Goal: Task Accomplishment & Management: Manage account settings

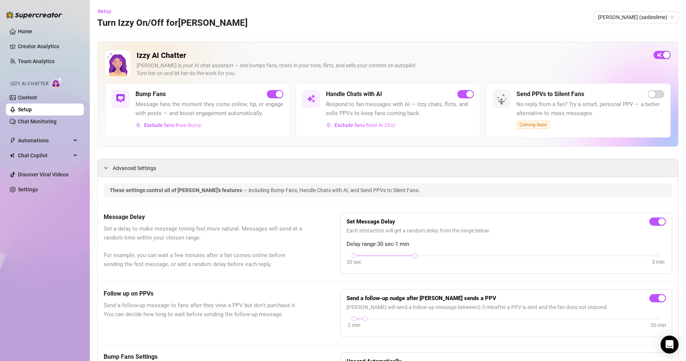
scroll to position [125, 0]
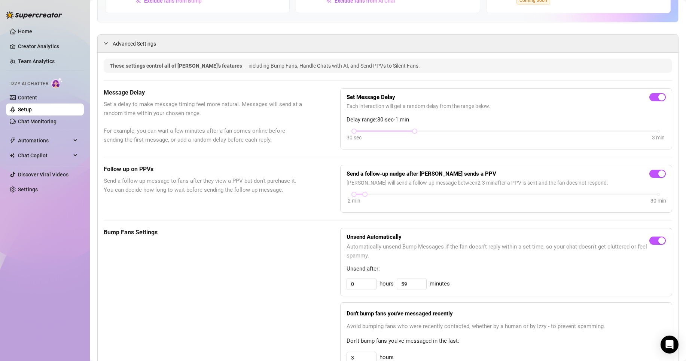
click at [27, 187] on link "Settings" at bounding box center [28, 190] width 20 height 6
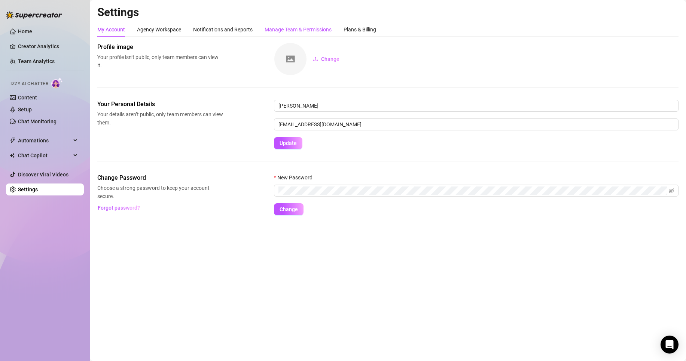
click at [285, 32] on div "Manage Team & Permissions" at bounding box center [298, 29] width 67 height 8
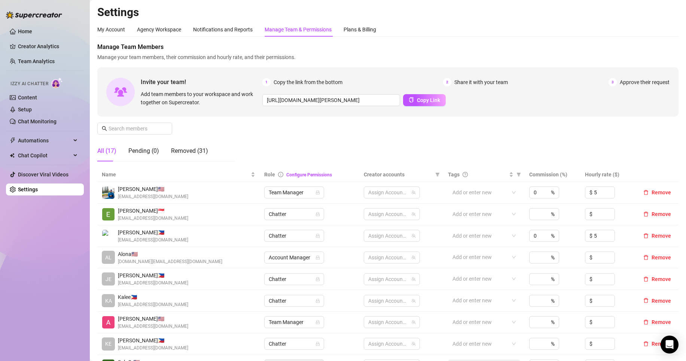
scroll to position [33, 0]
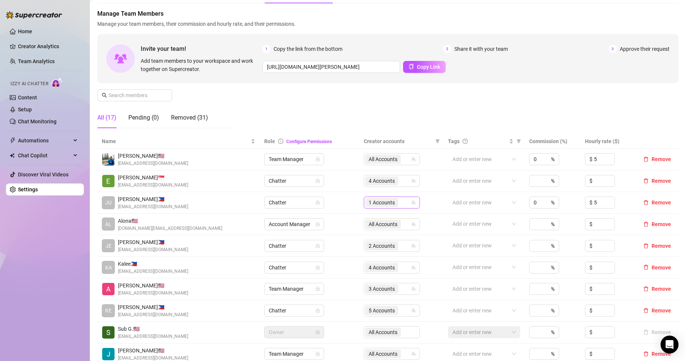
click at [365, 202] on span "1 Accounts" at bounding box center [381, 202] width 33 height 9
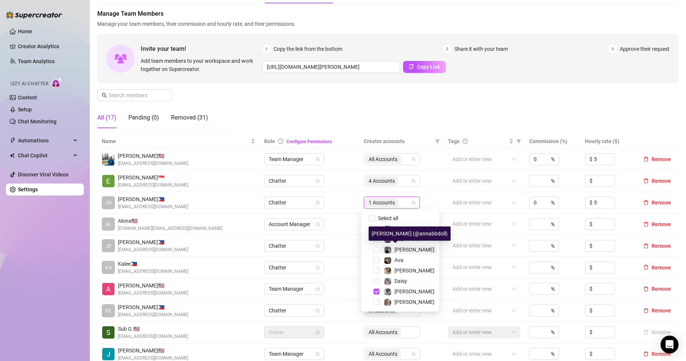
click at [404, 249] on span "[PERSON_NAME]" at bounding box center [414, 250] width 40 height 6
click at [414, 113] on div "Manage Team Members Manage your team members, their commission and hourly rate,…" at bounding box center [387, 71] width 581 height 125
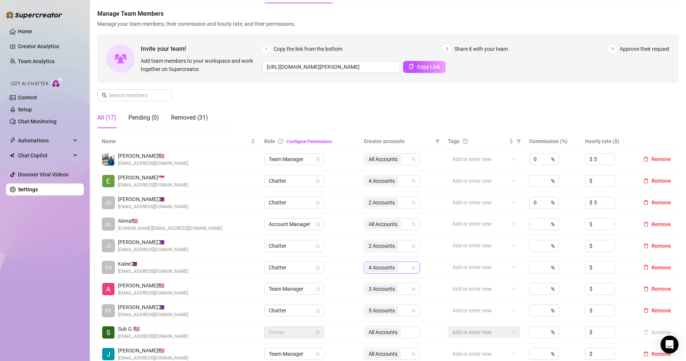
click at [373, 266] on span "4 Accounts" at bounding box center [382, 268] width 26 height 8
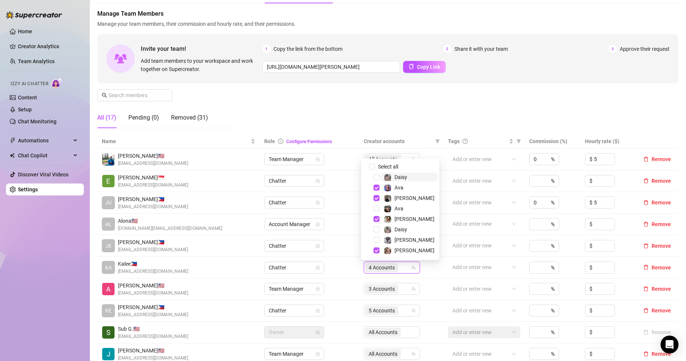
click at [407, 178] on span "Daisy" at bounding box center [409, 177] width 56 height 9
click at [403, 198] on span "[PERSON_NAME]" at bounding box center [414, 198] width 40 height 6
click at [406, 251] on span "[PERSON_NAME]" at bounding box center [414, 251] width 40 height 6
click at [407, 206] on span "Ava" at bounding box center [409, 208] width 56 height 9
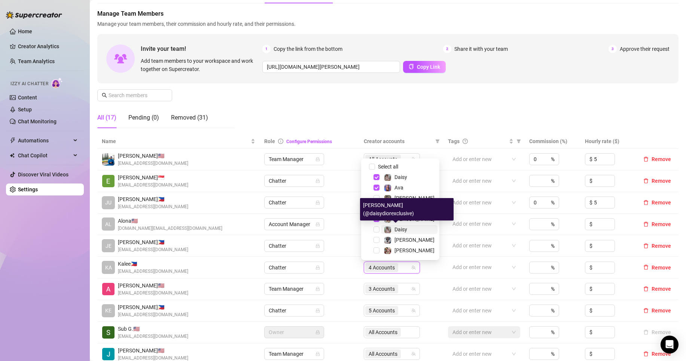
click at [407, 229] on span "Daisy" at bounding box center [400, 230] width 13 height 6
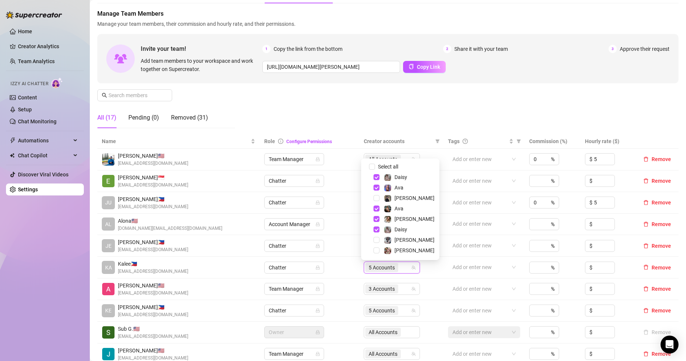
click at [420, 114] on div "Manage Team Members Manage your team members, their commission and hourly rate,…" at bounding box center [387, 71] width 581 height 125
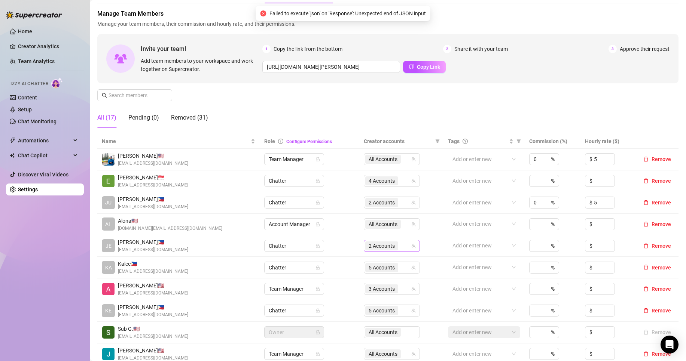
click at [388, 247] on span "2 Accounts" at bounding box center [382, 246] width 26 height 8
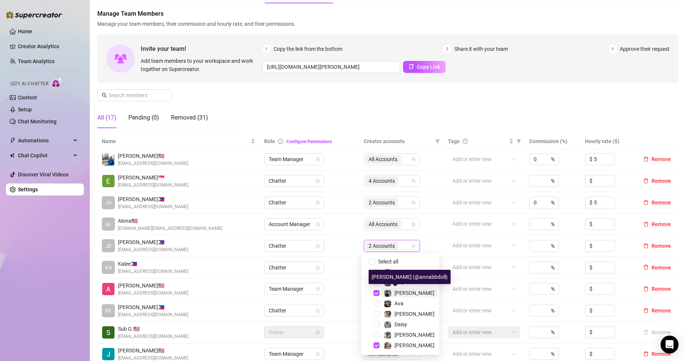
click at [395, 291] on span "[PERSON_NAME]" at bounding box center [414, 293] width 40 height 6
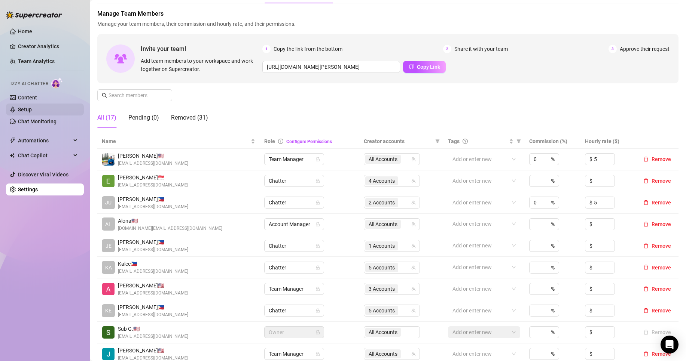
click at [32, 110] on link "Setup" at bounding box center [25, 110] width 14 height 6
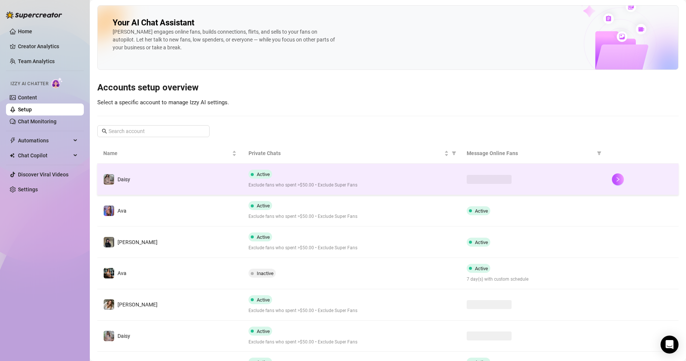
click at [398, 175] on div "Active Exclude fans who spent >$50.00 • Exclude Super Fans" at bounding box center [351, 179] width 206 height 19
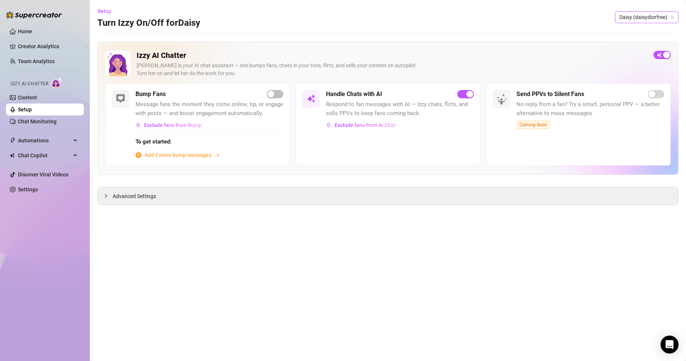
click at [649, 15] on span "Daisy (daisydiorfree)" at bounding box center [646, 17] width 55 height 11
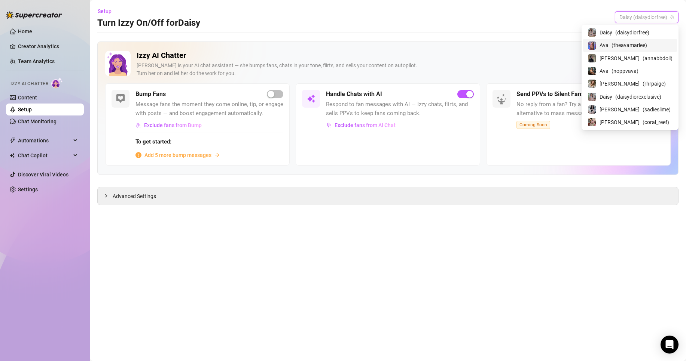
click at [647, 45] on span "( theavamariee )" at bounding box center [629, 45] width 36 height 8
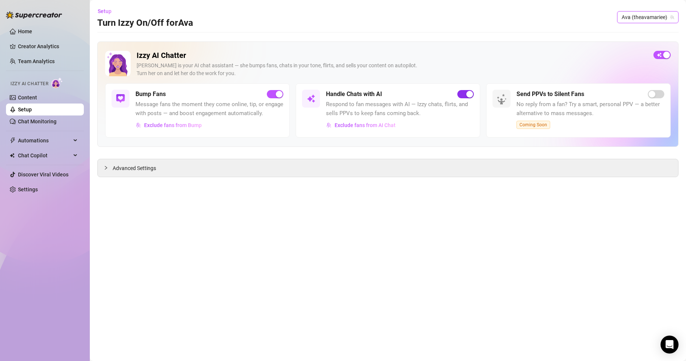
click at [468, 96] on div "button" at bounding box center [469, 94] width 7 height 7
click at [661, 17] on span "Ava (theavamariee)" at bounding box center [647, 17] width 52 height 11
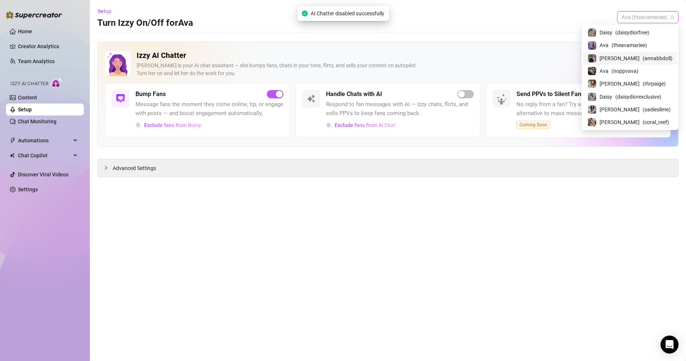
click at [652, 56] on span "( annabbdoll )" at bounding box center [657, 58] width 30 height 8
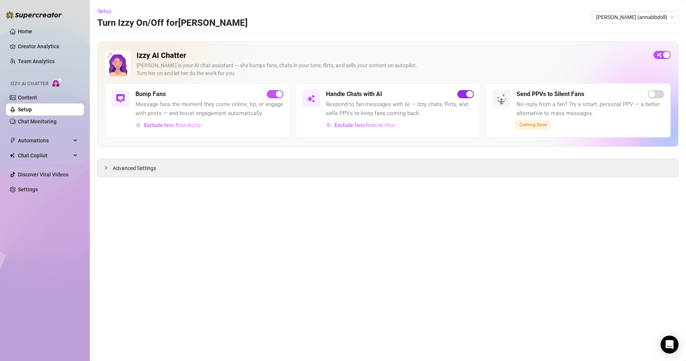
click at [464, 94] on span "button" at bounding box center [465, 94] width 16 height 8
click at [633, 20] on span "[PERSON_NAME] (annabbdoll)" at bounding box center [635, 17] width 78 height 11
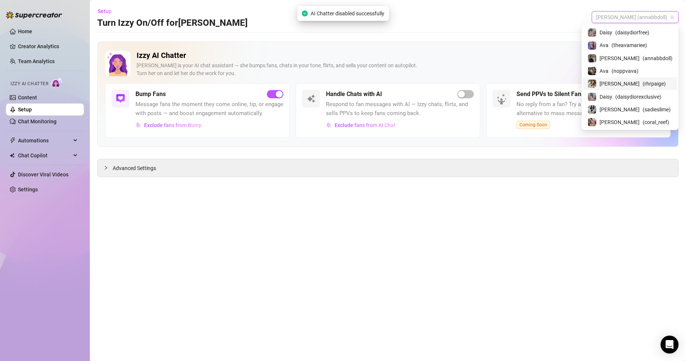
click at [644, 80] on span "( rhrpaige )" at bounding box center [653, 84] width 23 height 8
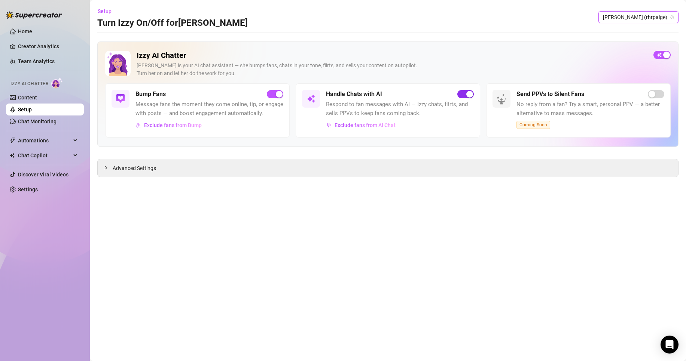
click at [465, 94] on span "button" at bounding box center [465, 94] width 16 height 8
click at [651, 20] on span "[PERSON_NAME] (rhrpaige)" at bounding box center [638, 17] width 71 height 11
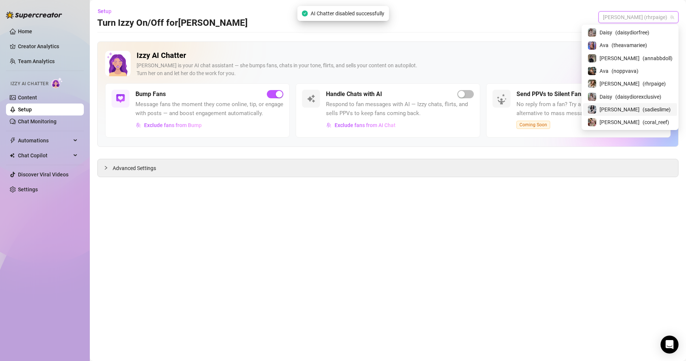
click at [650, 103] on div "[PERSON_NAME] ( sadieslime )" at bounding box center [630, 109] width 94 height 13
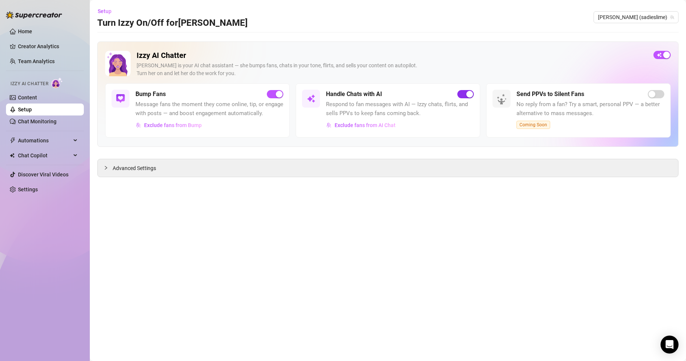
click at [470, 94] on div "button" at bounding box center [469, 94] width 7 height 7
click at [632, 17] on span "[PERSON_NAME] (sadieslime)" at bounding box center [636, 17] width 76 height 11
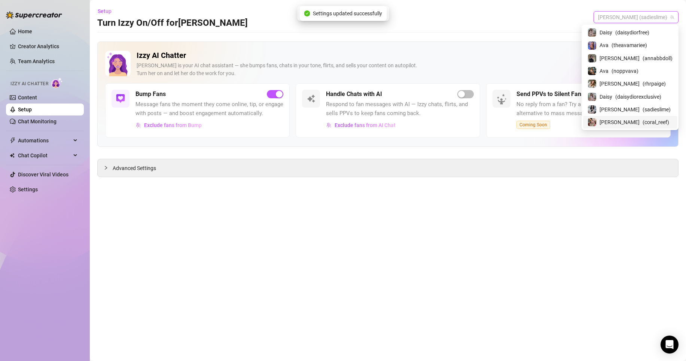
click at [642, 123] on span "( coral_reef )" at bounding box center [655, 122] width 27 height 8
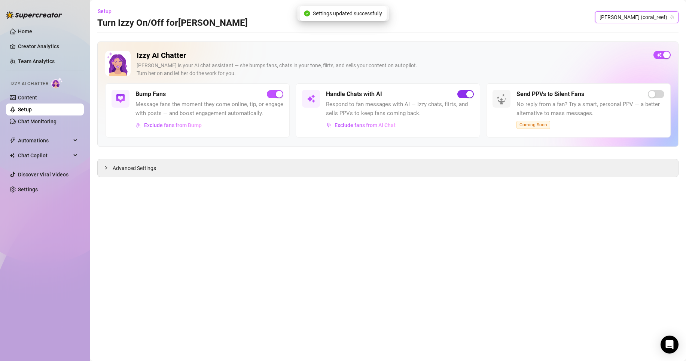
click at [468, 95] on div "button" at bounding box center [469, 94] width 7 height 7
click at [45, 45] on link "Creator Analytics" at bounding box center [48, 46] width 60 height 12
